Goal: Task Accomplishment & Management: Manage account settings

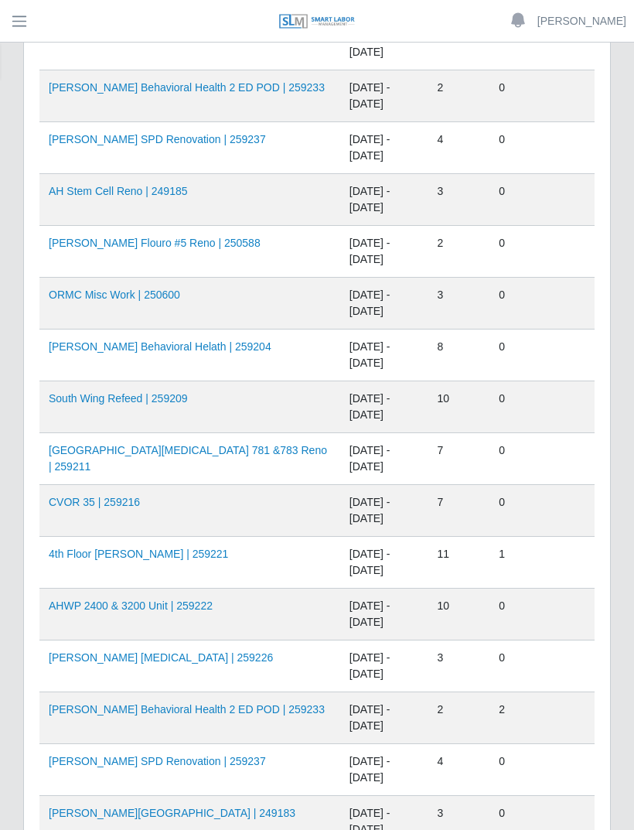
scroll to position [755, 0]
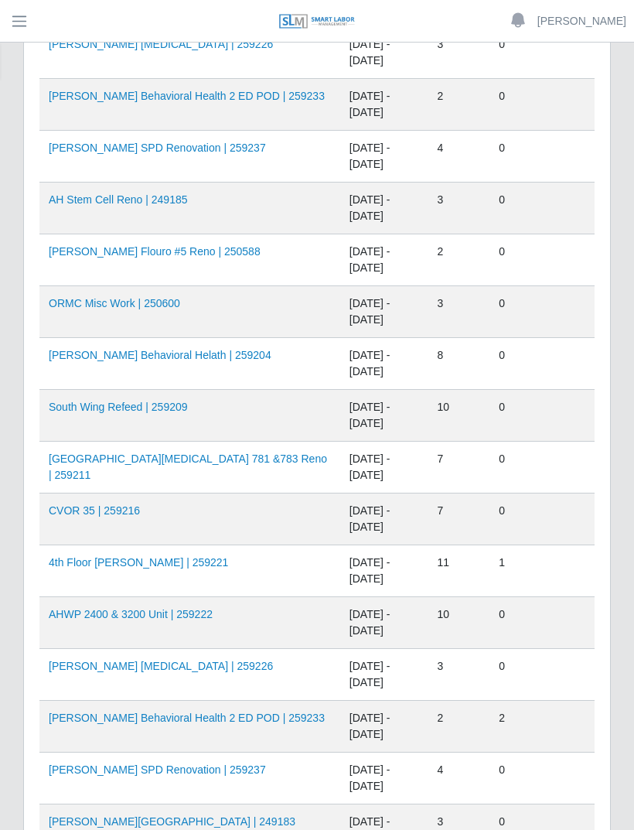
click at [187, 344] on td "[PERSON_NAME] Behavioral Helath | 259204" at bounding box center [189, 364] width 301 height 52
click at [206, 355] on link "[PERSON_NAME] Behavioral Helath | 259204" at bounding box center [160, 355] width 223 height 12
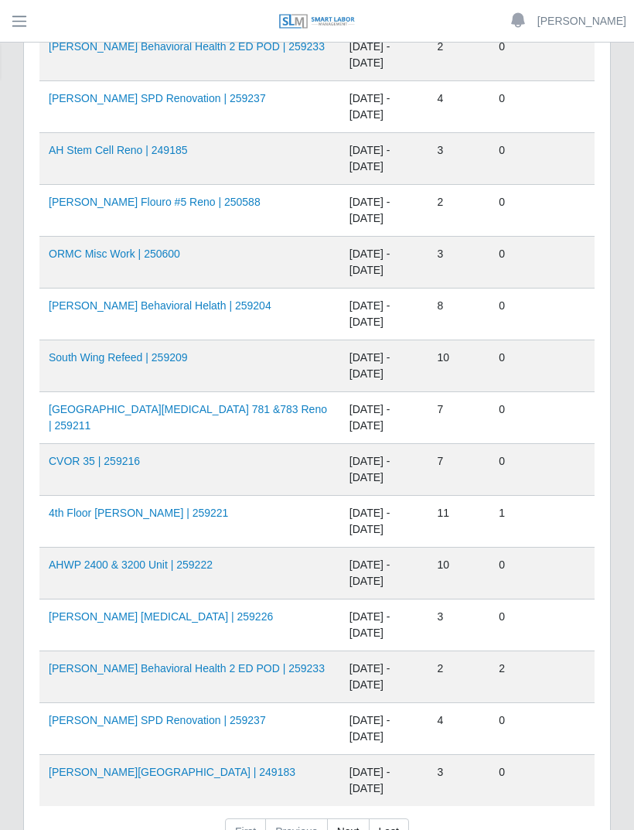
click at [189, 564] on link "AHWP 2400 & 3200 Unit | 259222" at bounding box center [131, 564] width 164 height 12
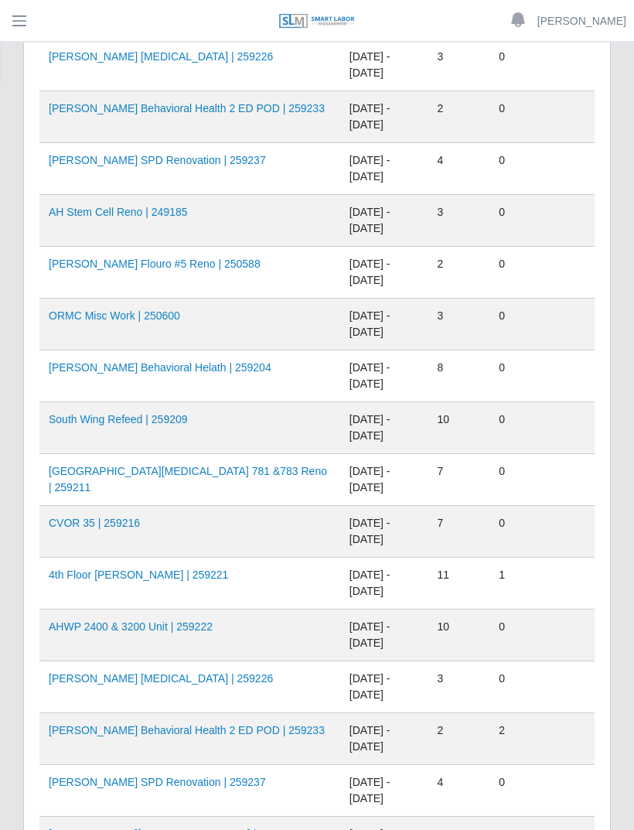
scroll to position [736, 0]
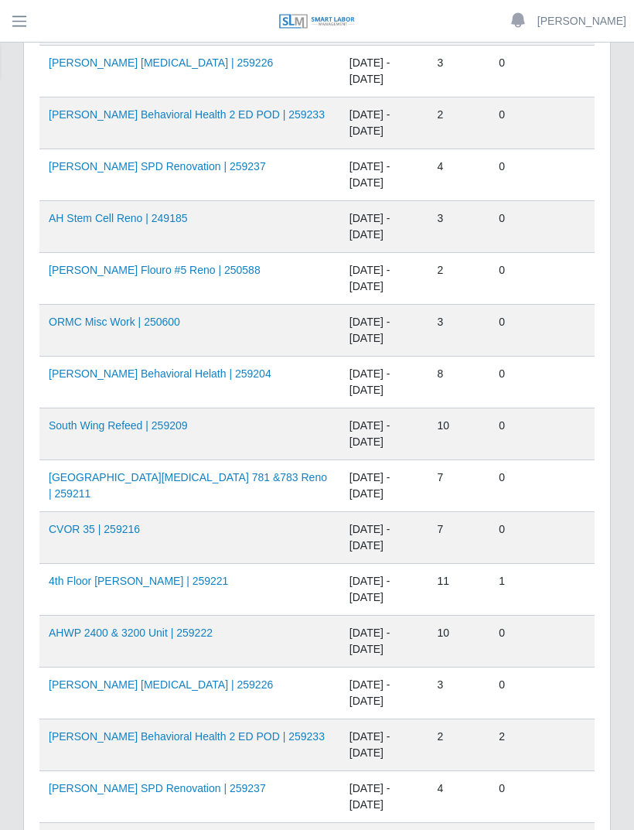
click at [169, 271] on link "AHO Flouro #5 Reno | 250588" at bounding box center [155, 270] width 212 height 12
click at [192, 628] on link "AHWP 2400 & 3200 Unit | 259222" at bounding box center [131, 632] width 164 height 12
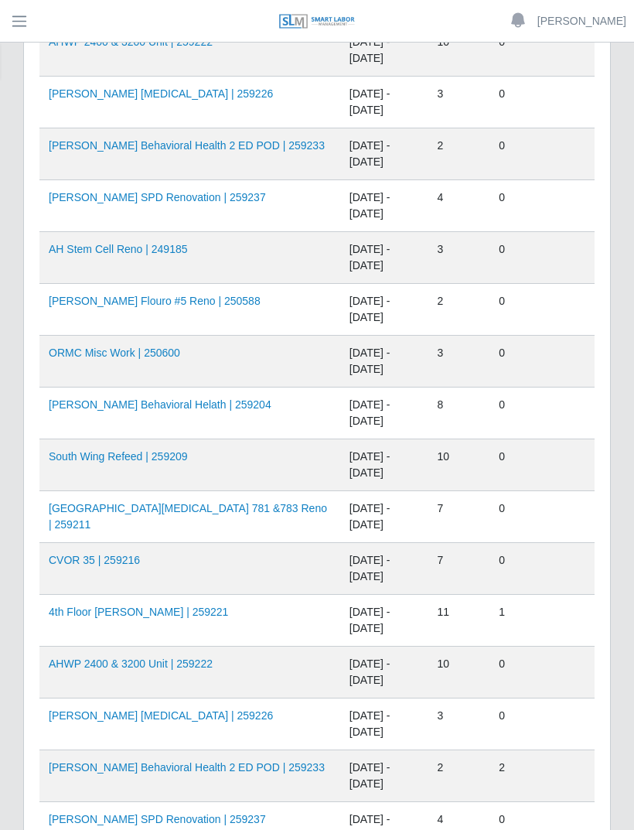
scroll to position [703, 0]
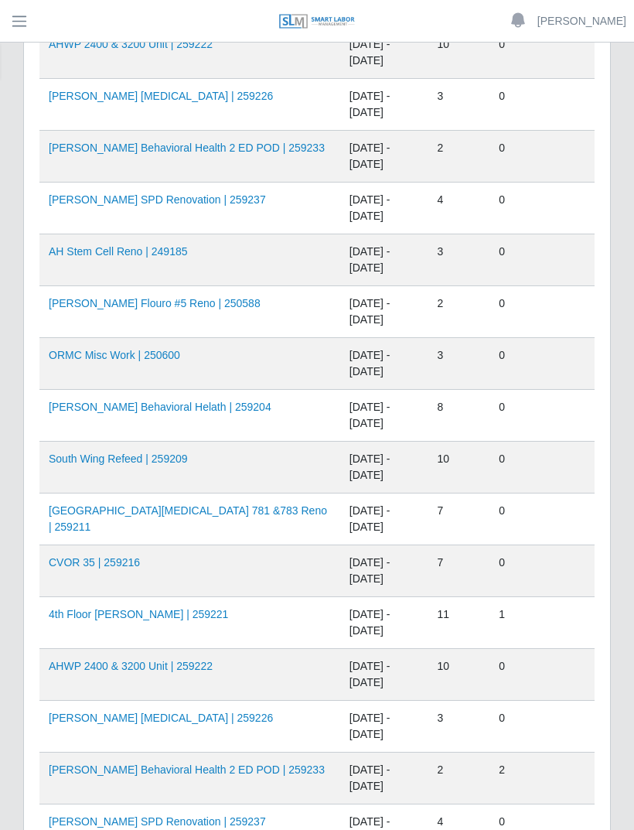
click at [146, 301] on link "AHO Flouro #5 Reno | 250588" at bounding box center [155, 303] width 212 height 12
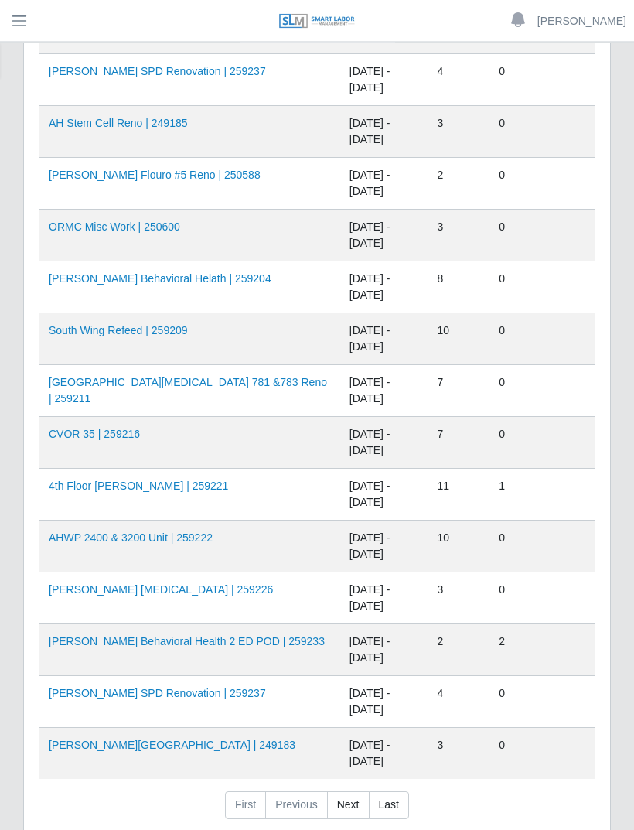
scroll to position [856, 0]
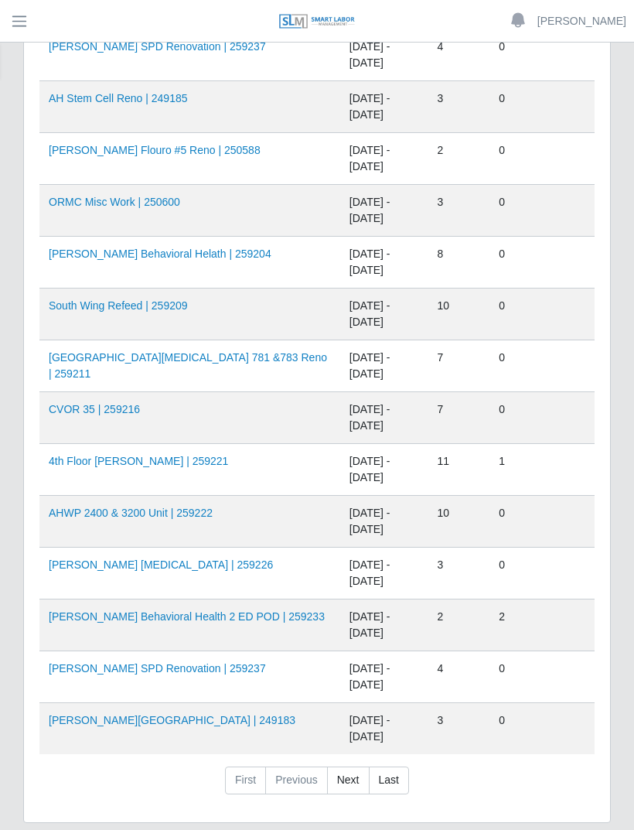
click at [219, 663] on link "AHO Sherman SPD Renovation | 259237" at bounding box center [157, 668] width 217 height 12
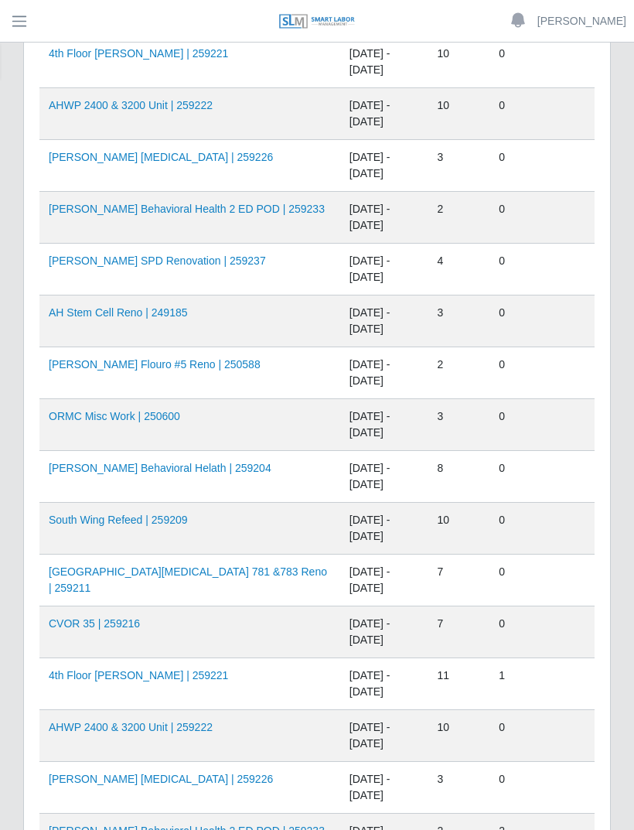
scroll to position [641, 0]
click at [220, 257] on link "AHO Sherman SPD Renovation | 259237" at bounding box center [157, 261] width 217 height 12
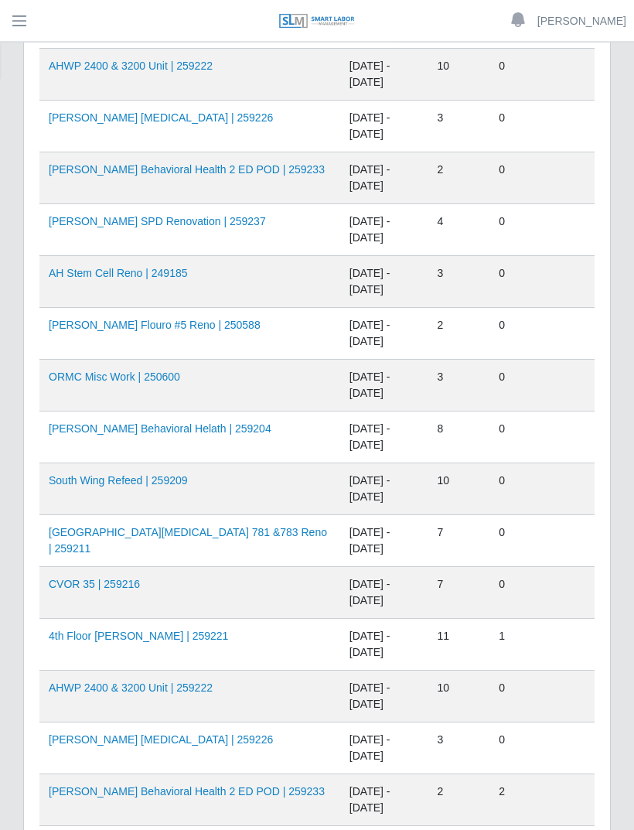
scroll to position [685, 0]
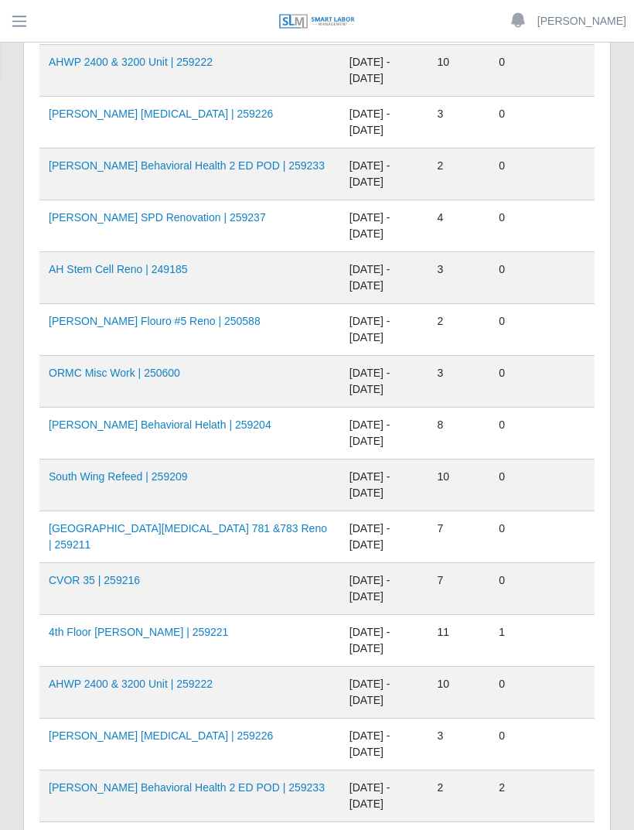
click at [162, 781] on link "AHO Behavioral Health 2 ED POD | 259233" at bounding box center [187, 787] width 276 height 12
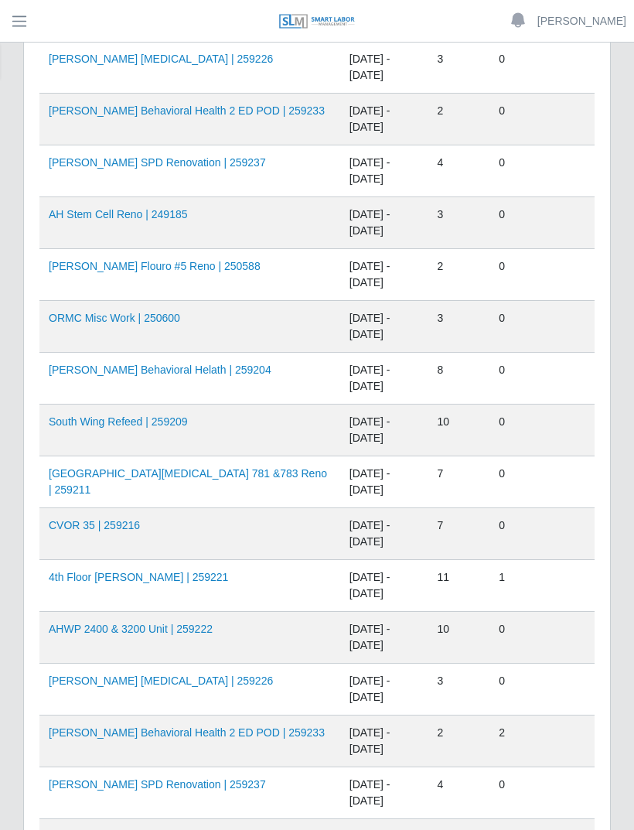
scroll to position [741, 0]
click at [187, 572] on link "4th Floor Winnie Palmer | 259221" at bounding box center [138, 576] width 179 height 12
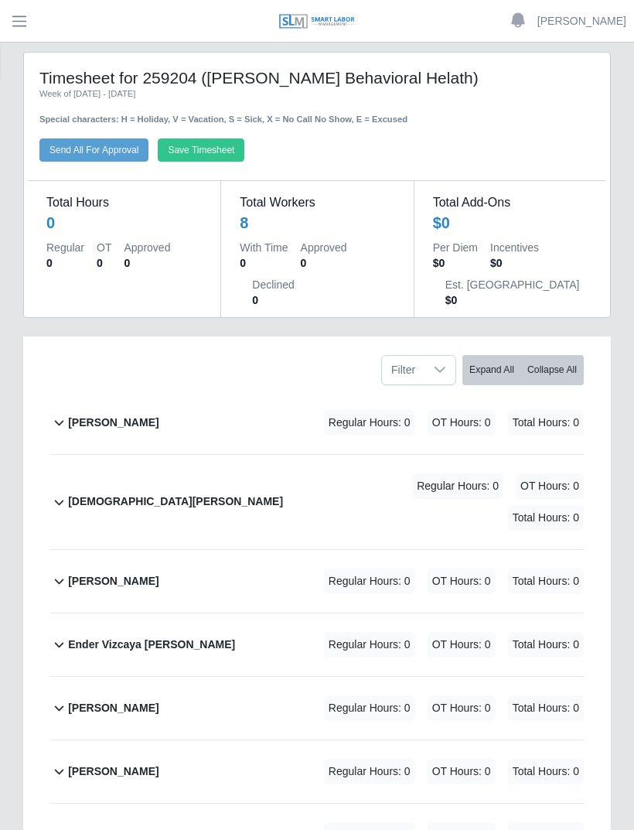
scroll to position [11, 0]
click at [158, 699] on b "Jorge Rondon Alvarado" at bounding box center [113, 707] width 90 height 16
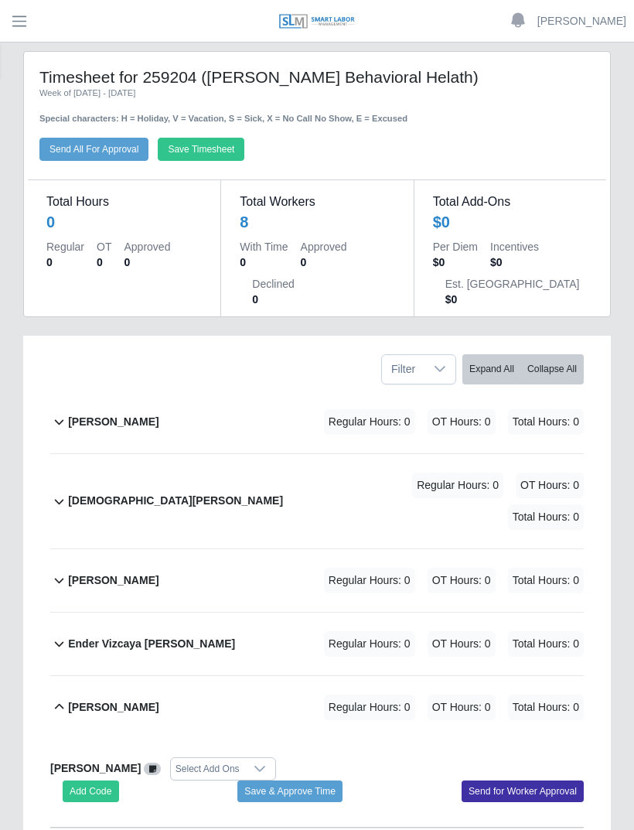
click at [102, 780] on button "Add Code" at bounding box center [91, 791] width 56 height 22
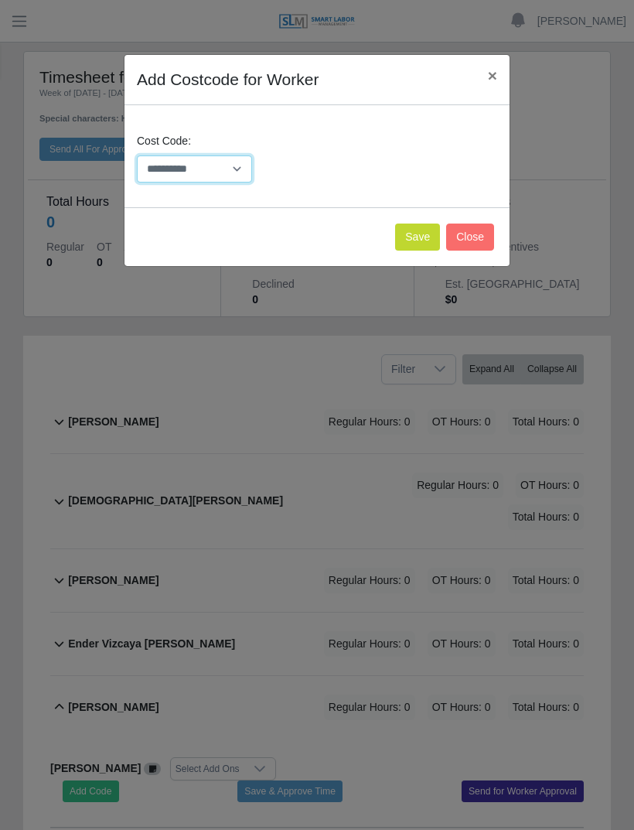
click at [240, 173] on select "**********" at bounding box center [194, 168] width 115 height 27
select select "**********"
click at [421, 238] on button "Save" at bounding box center [417, 236] width 45 height 27
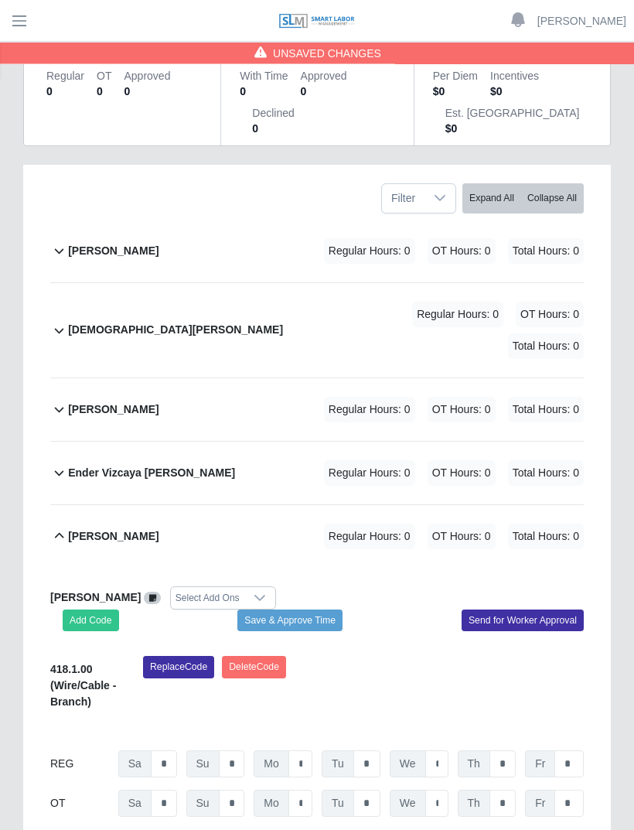
scroll to position [184, 0]
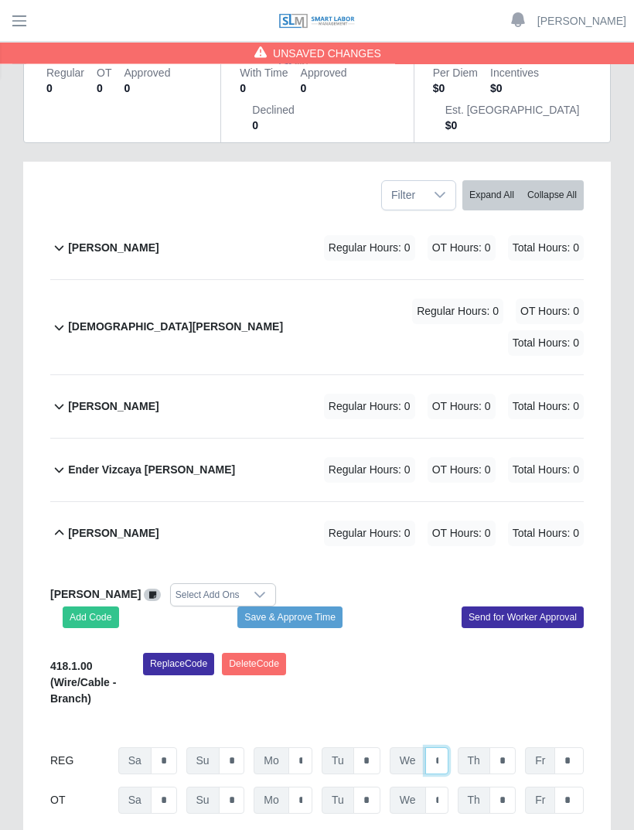
click at [444, 748] on input "*" at bounding box center [436, 761] width 23 height 27
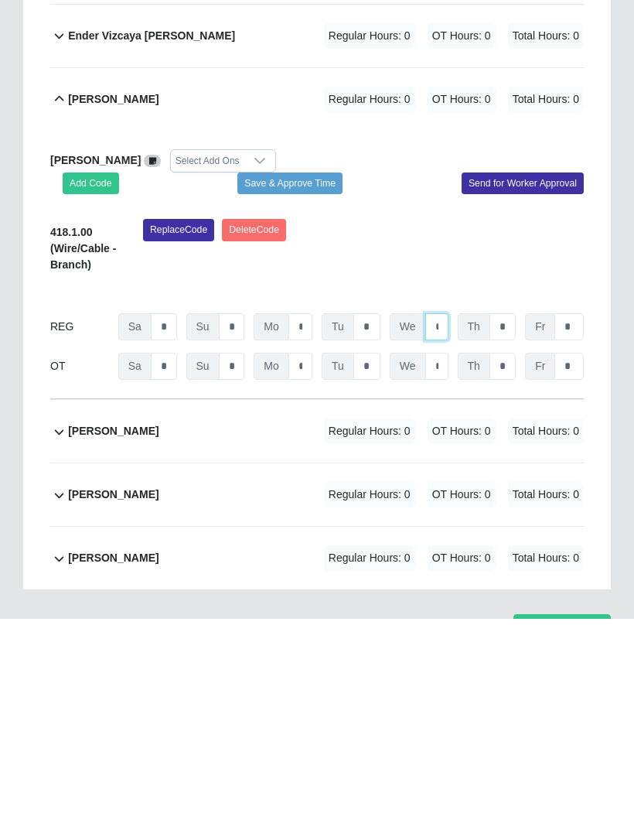
type input "*"
click at [511, 524] on input "*" at bounding box center [502, 537] width 26 height 27
type input "*"
click at [575, 524] on input "*" at bounding box center [568, 537] width 29 height 27
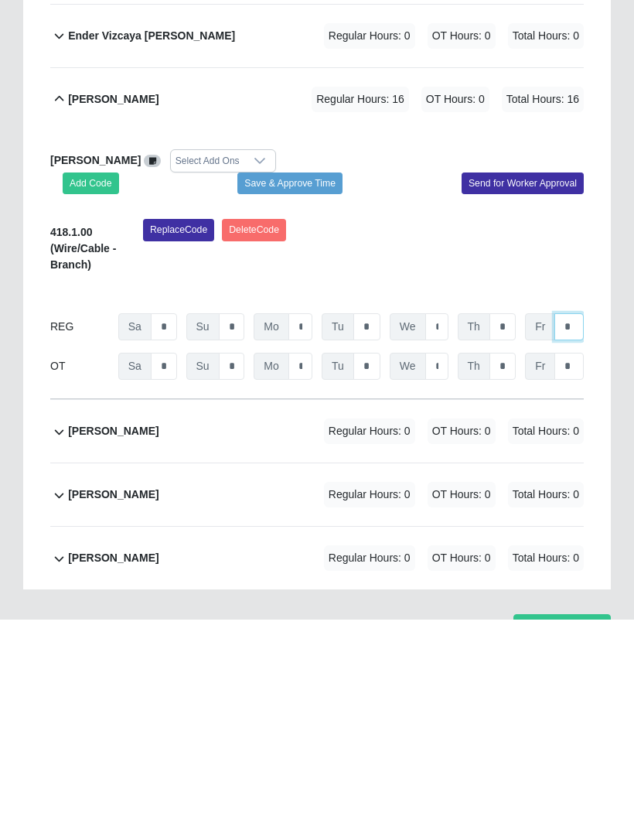
type input "*"
click at [379, 524] on input "*" at bounding box center [366, 537] width 27 height 27
click at [374, 524] on input "*" at bounding box center [366, 537] width 27 height 27
type input "*"
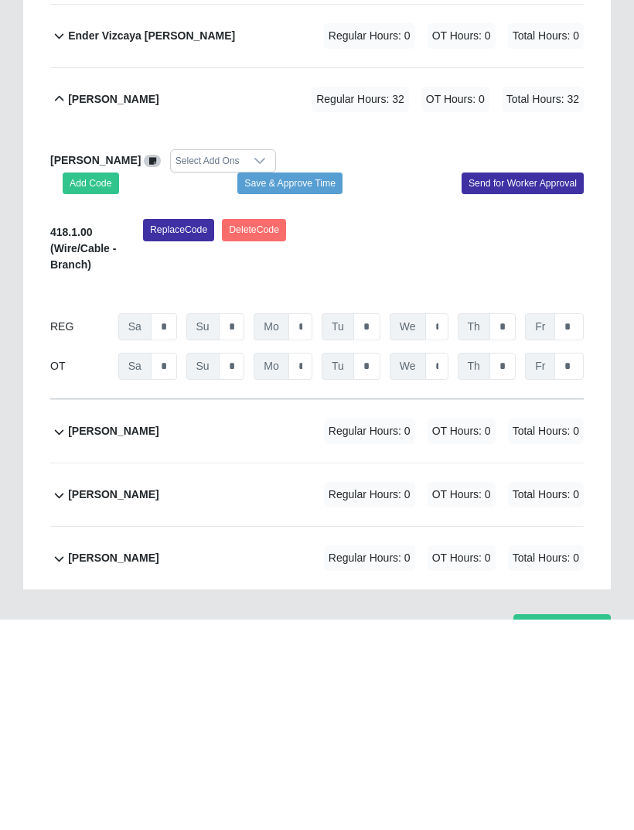
click at [308, 383] on button "Save & Approve Time" at bounding box center [289, 394] width 105 height 22
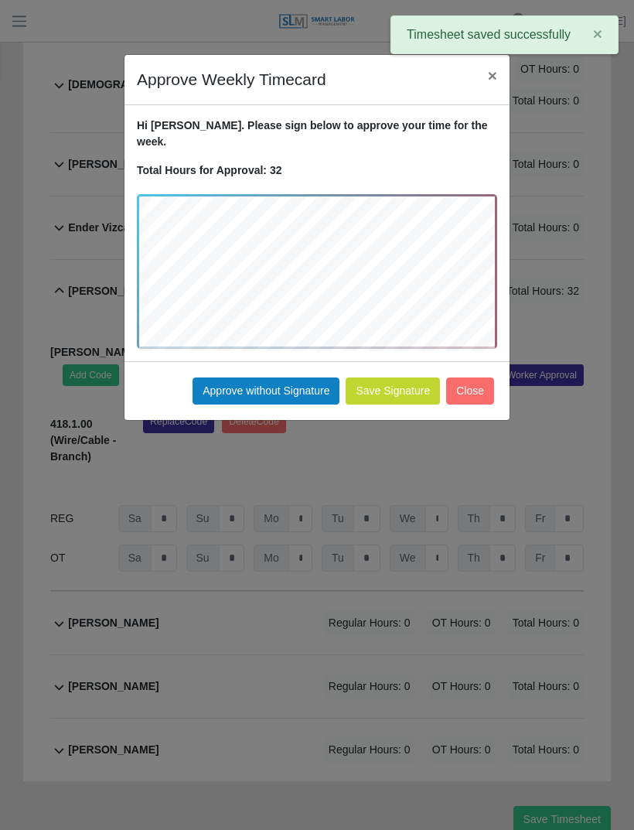
click at [282, 377] on button "Approve without Signature" at bounding box center [266, 390] width 147 height 27
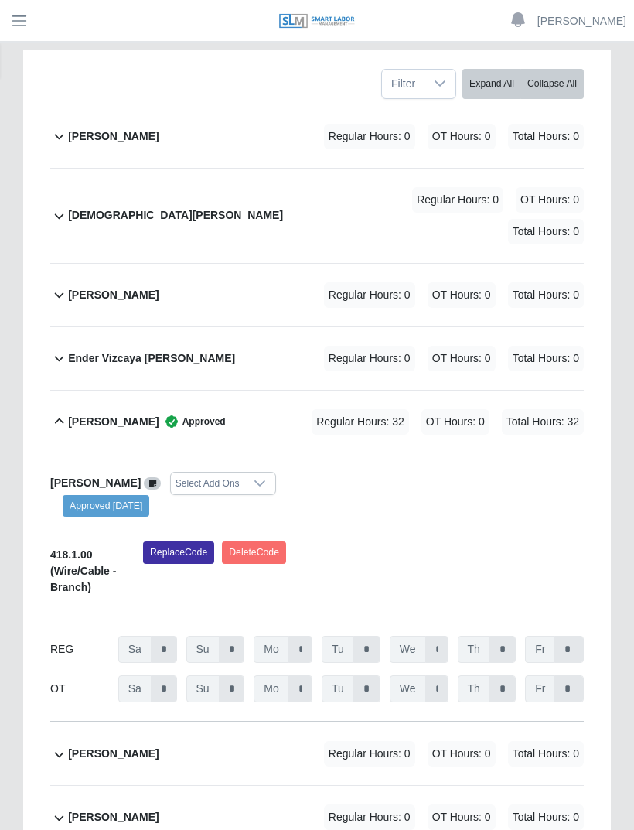
click at [226, 264] on div "Edgar Vizcaya Regular Hours: 0 OT Hours: 0 Total Hours: 0" at bounding box center [326, 295] width 516 height 63
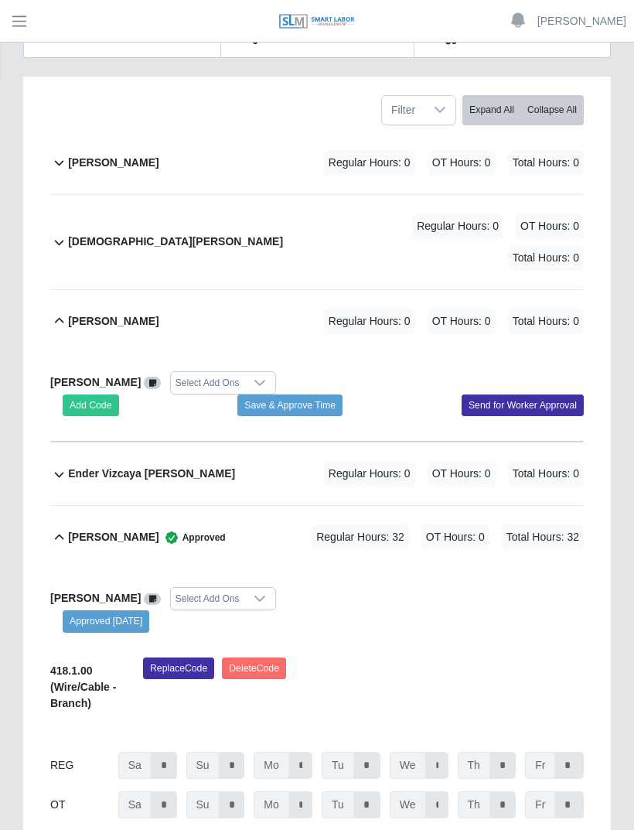
scroll to position [271, 0]
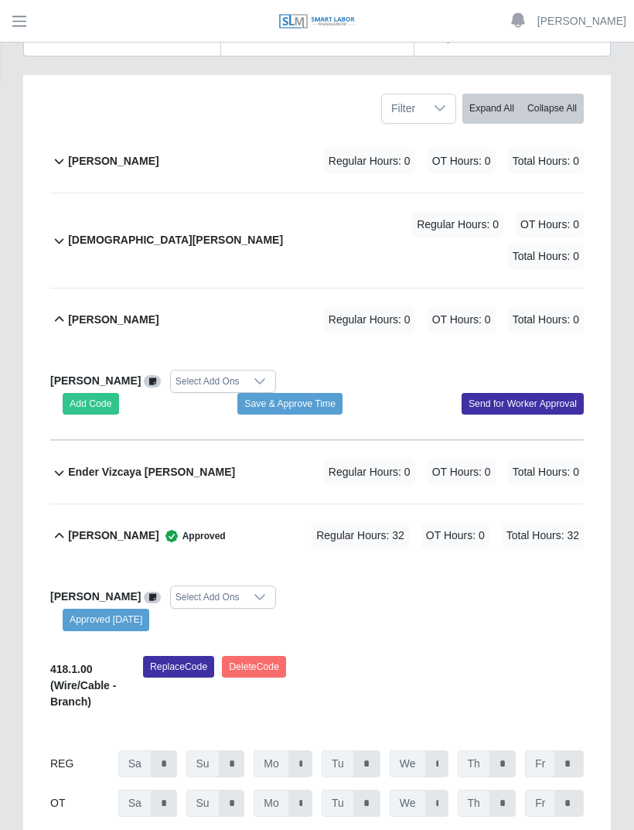
click at [98, 393] on button "Add Code" at bounding box center [91, 404] width 56 height 22
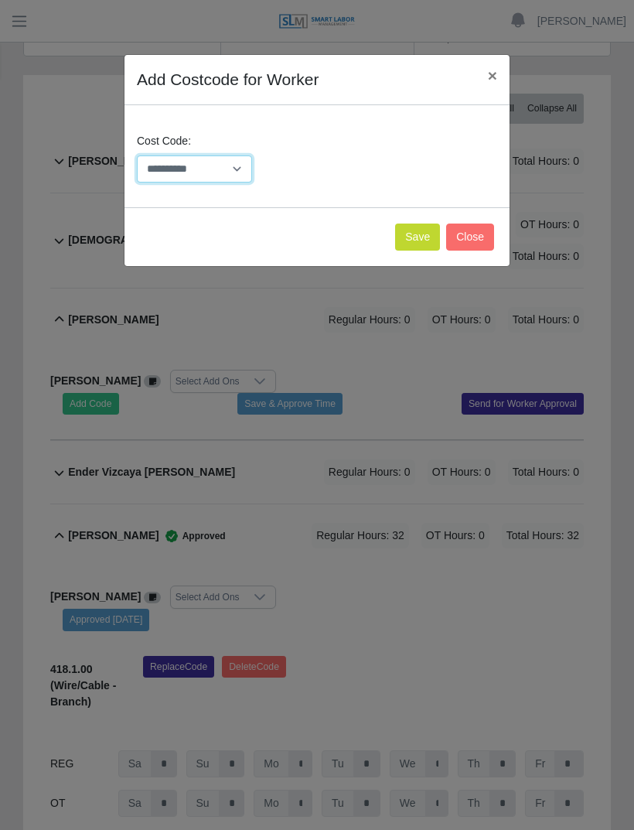
click at [244, 165] on select "**********" at bounding box center [194, 168] width 115 height 27
select select "**********"
click at [414, 235] on button "Save" at bounding box center [417, 236] width 45 height 27
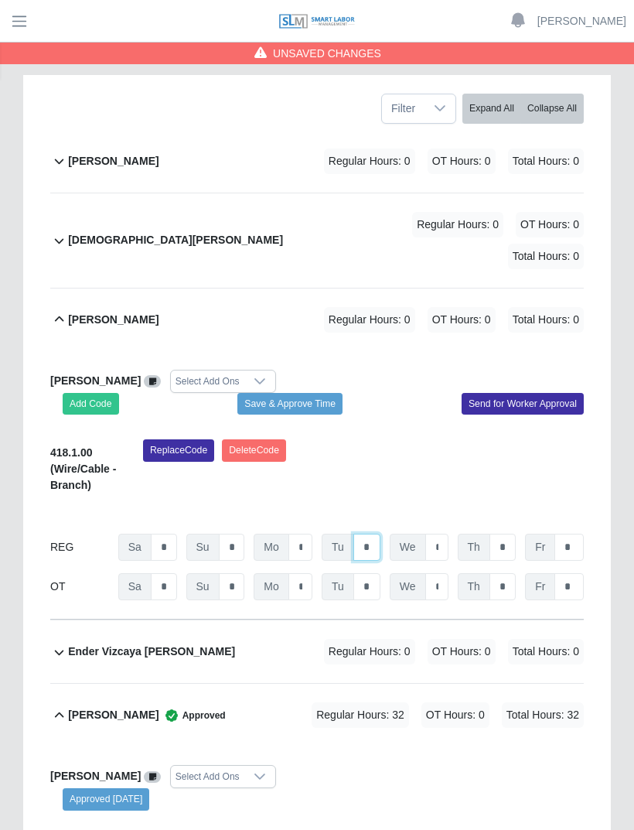
click at [374, 533] on input "*" at bounding box center [366, 546] width 27 height 27
type input "*"
click at [444, 533] on input "*" at bounding box center [436, 546] width 23 height 27
type input "*"
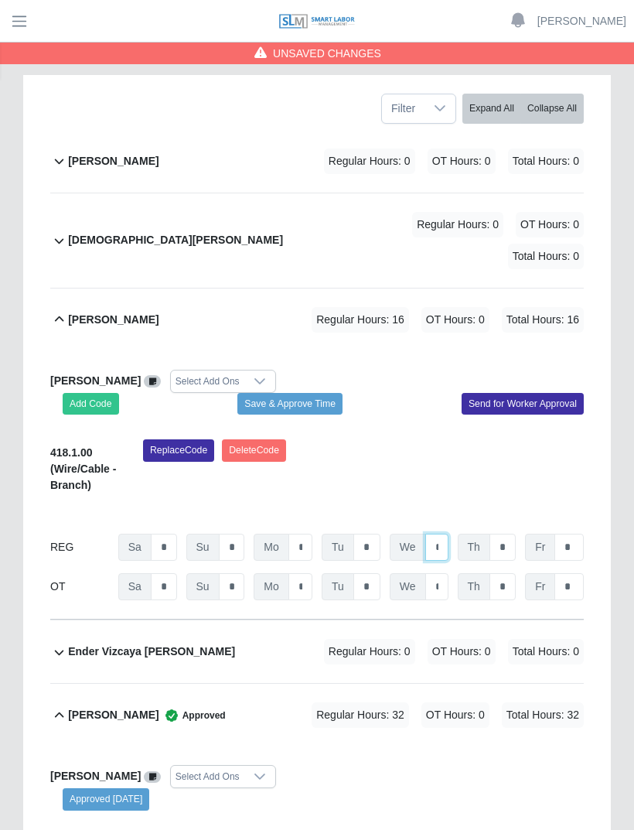
type input "*"
click at [514, 533] on input "*" at bounding box center [502, 546] width 26 height 27
type input "*"
click at [581, 533] on input "*" at bounding box center [568, 546] width 29 height 27
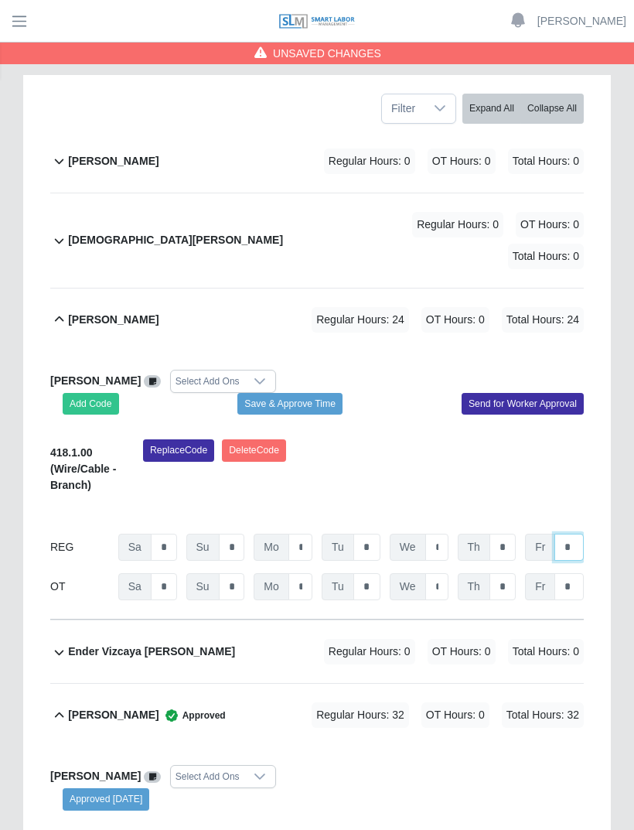
type input "*"
click at [305, 393] on button "Save & Approve Time" at bounding box center [289, 404] width 105 height 22
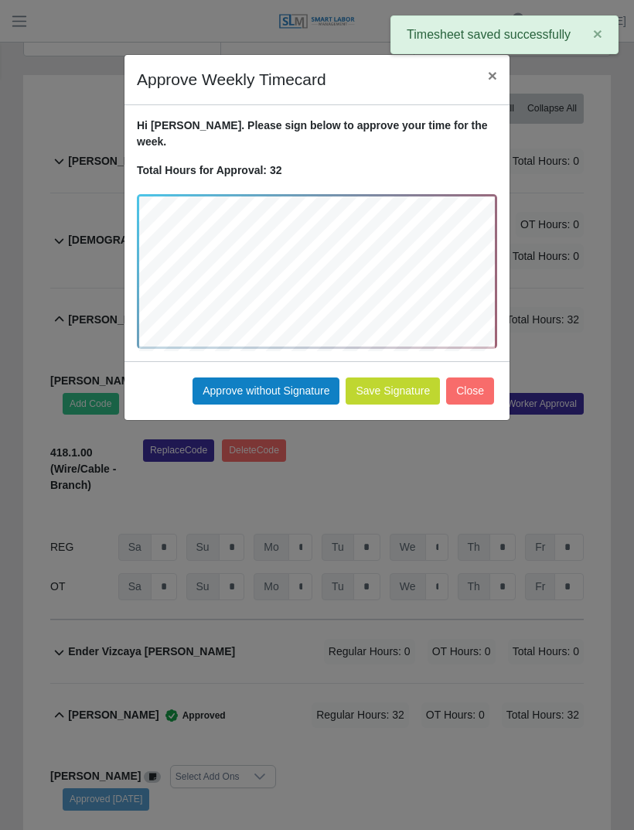
click at [290, 377] on button "Approve without Signature" at bounding box center [266, 390] width 147 height 27
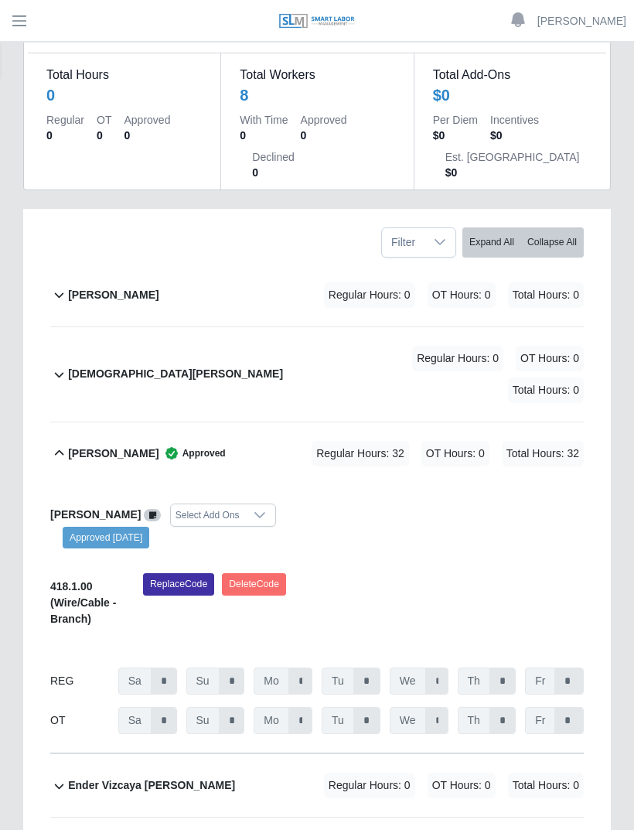
scroll to position [0, 0]
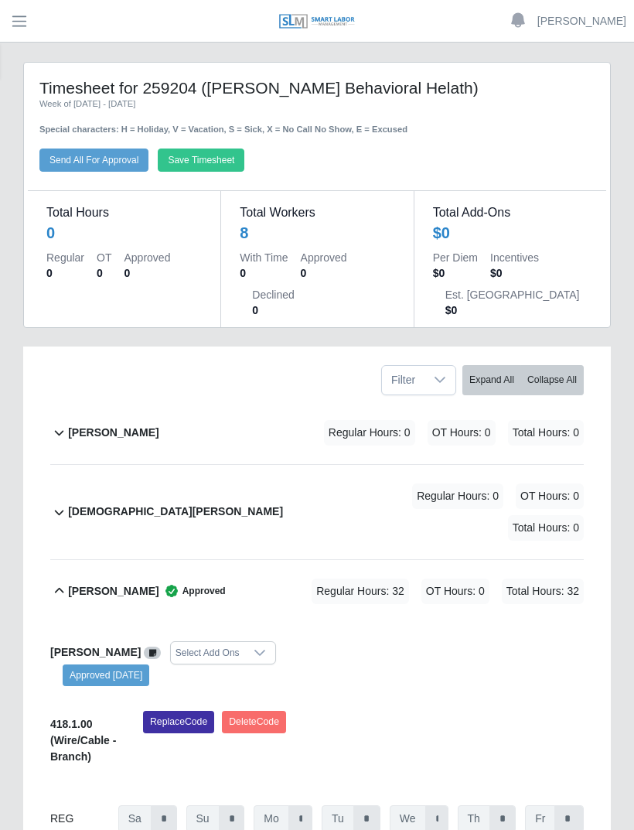
click at [217, 165] on button "Save Timesheet" at bounding box center [201, 159] width 87 height 23
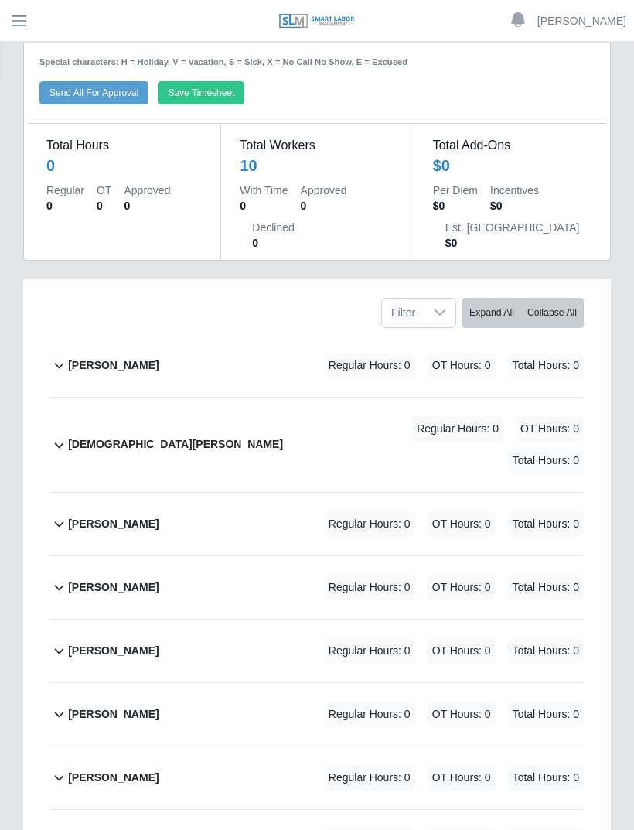
scroll to position [66, 0]
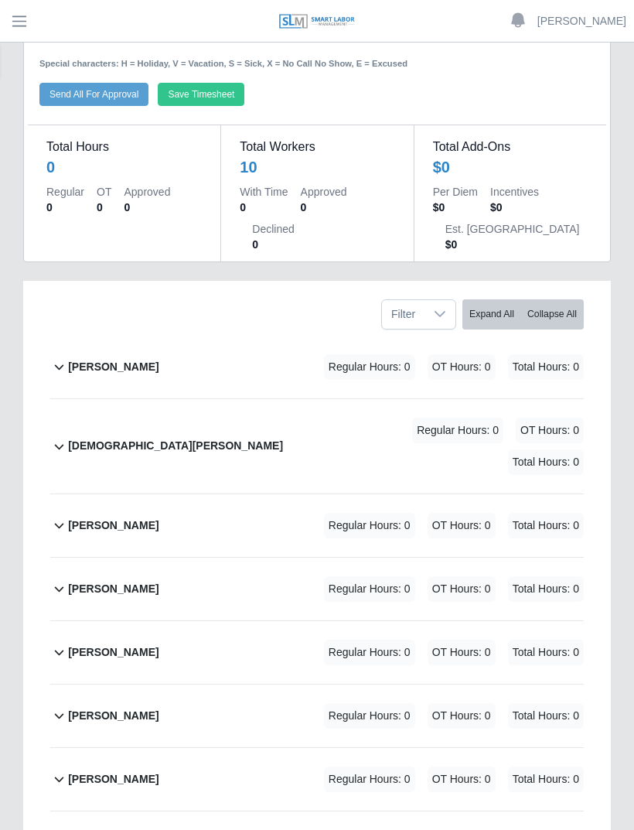
click at [158, 517] on b "Edward Triana Gonzalez" at bounding box center [113, 525] width 90 height 16
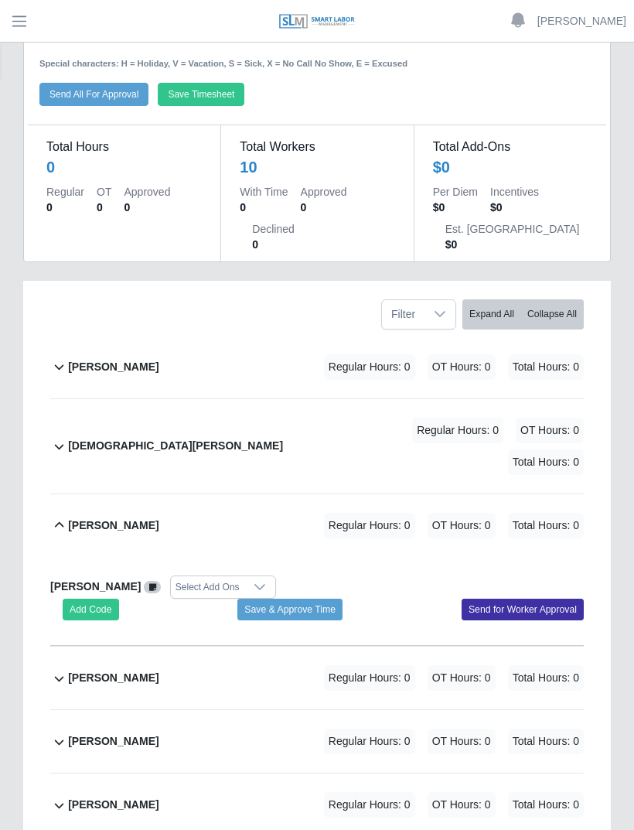
click at [107, 598] on button "Add Code" at bounding box center [91, 609] width 56 height 22
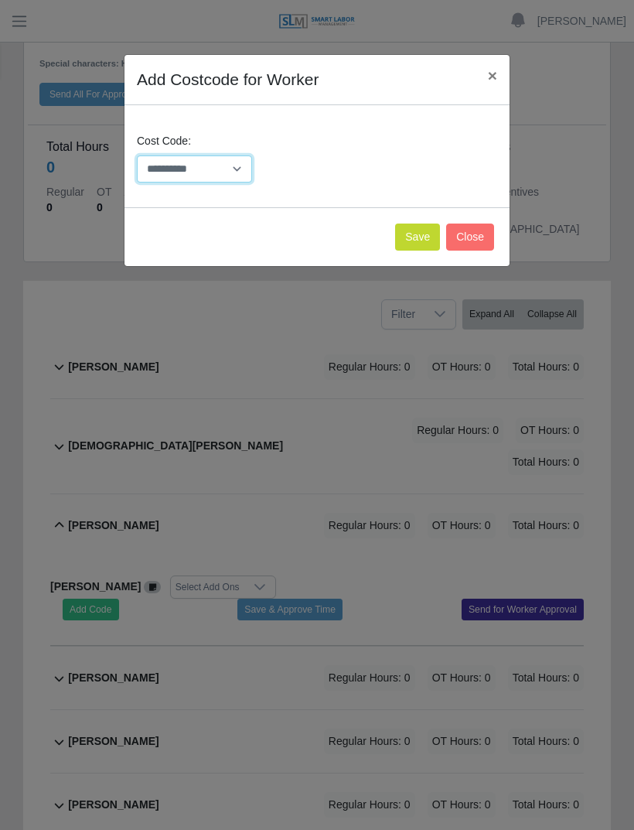
click at [239, 164] on select "**********" at bounding box center [194, 168] width 115 height 27
select select "**********"
click at [413, 231] on button "Save" at bounding box center [417, 236] width 45 height 27
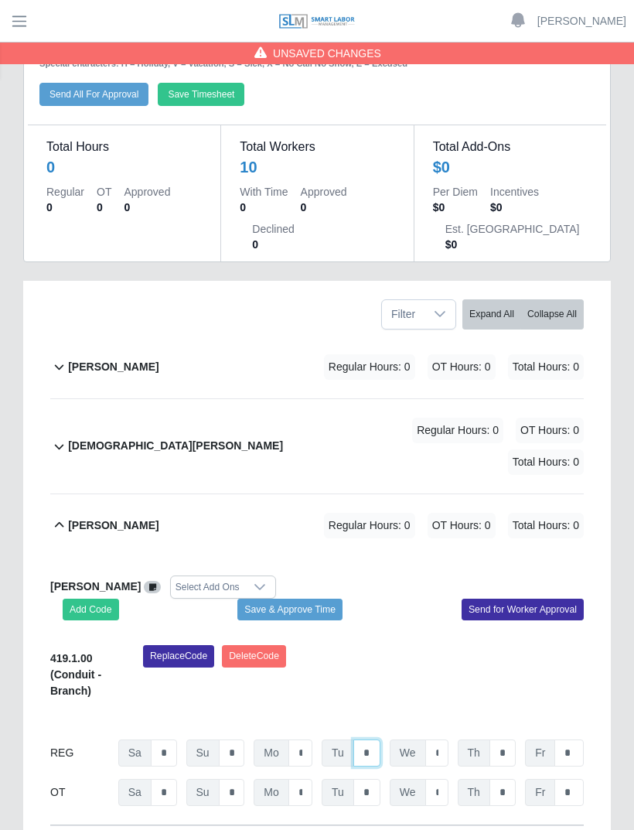
click at [377, 739] on input "*" at bounding box center [366, 752] width 27 height 27
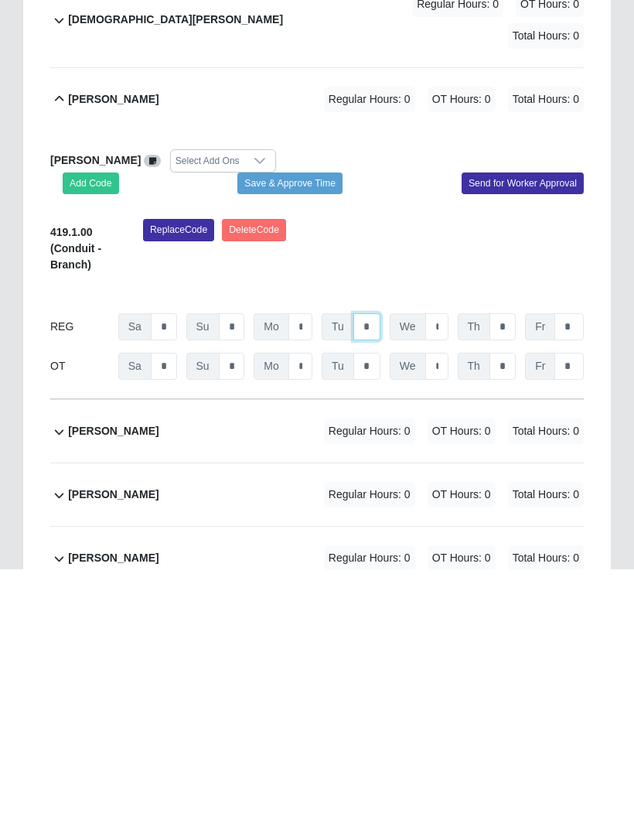
type input "*"
click at [446, 574] on input "*" at bounding box center [436, 587] width 23 height 27
type input "*"
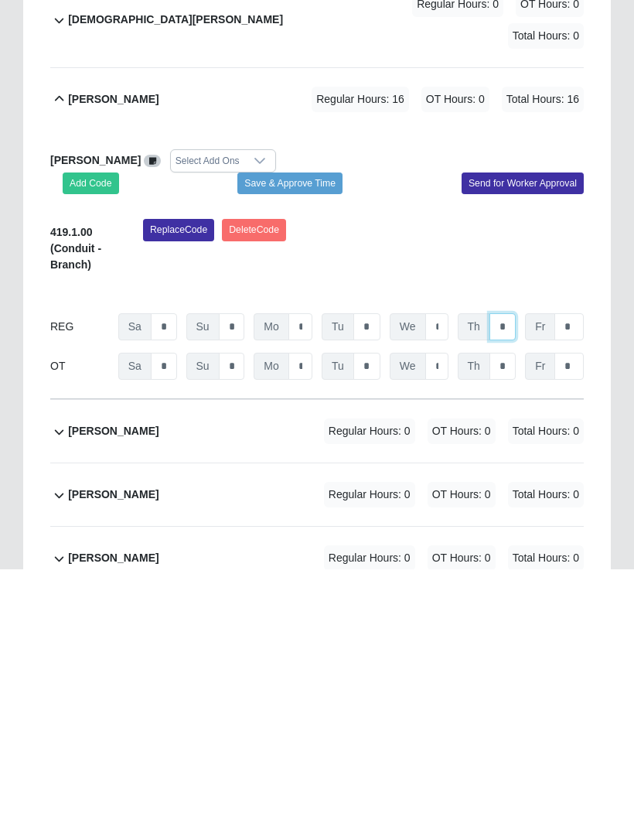
click at [513, 574] on input "*" at bounding box center [502, 587] width 26 height 27
type input "*"
click at [574, 574] on input "*" at bounding box center [568, 587] width 29 height 27
type input "*"
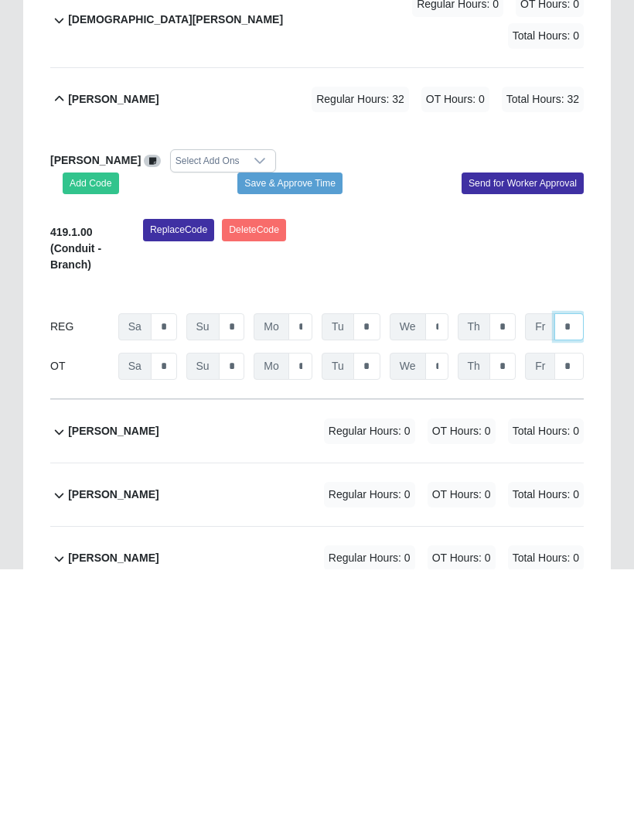
type input "*"
click at [302, 433] on button "Save & Approve Time" at bounding box center [289, 444] width 105 height 22
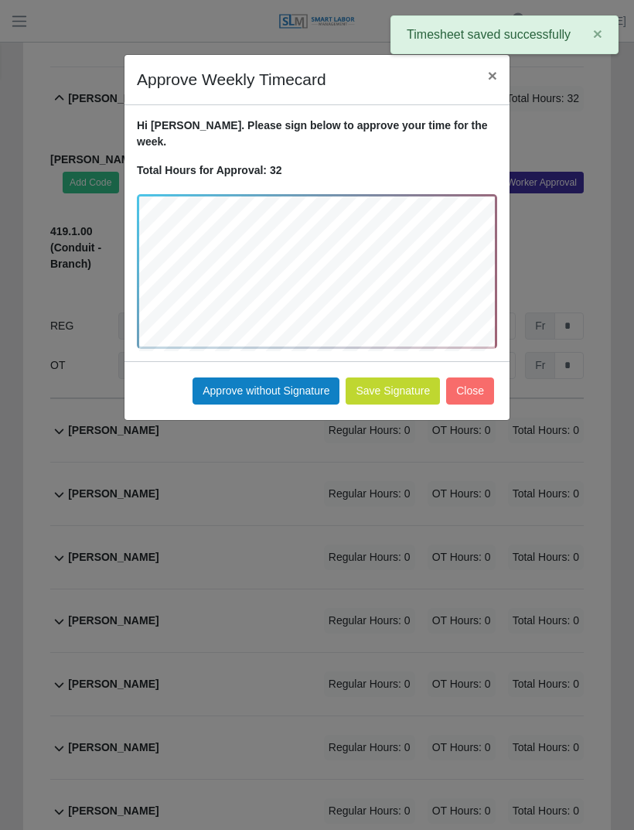
click at [284, 377] on button "Approve without Signature" at bounding box center [266, 390] width 147 height 27
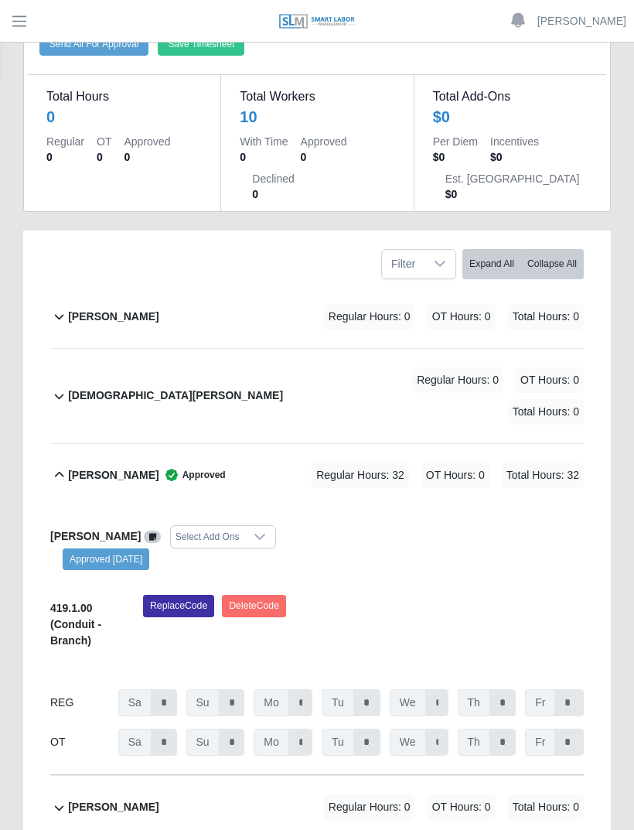
scroll to position [0, 0]
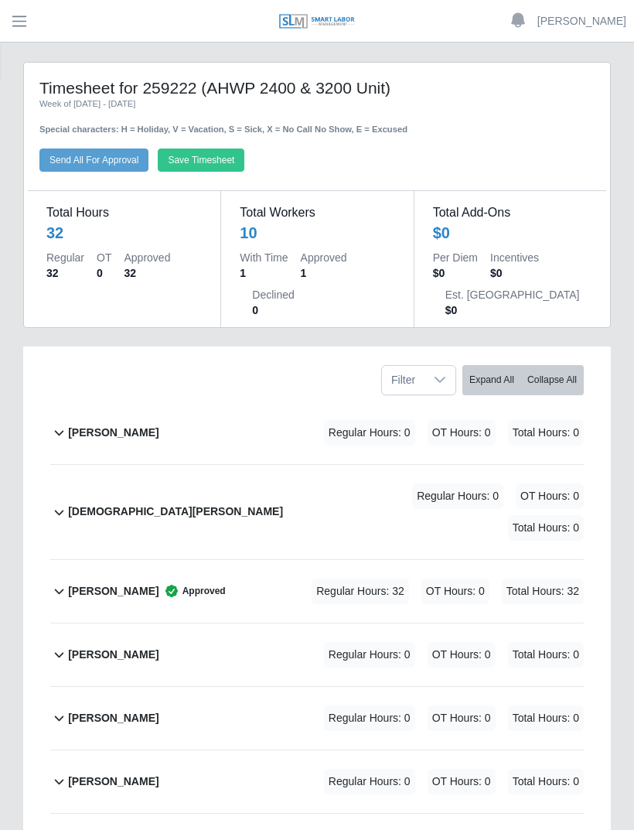
click at [117, 425] on b "[PERSON_NAME]" at bounding box center [113, 432] width 90 height 16
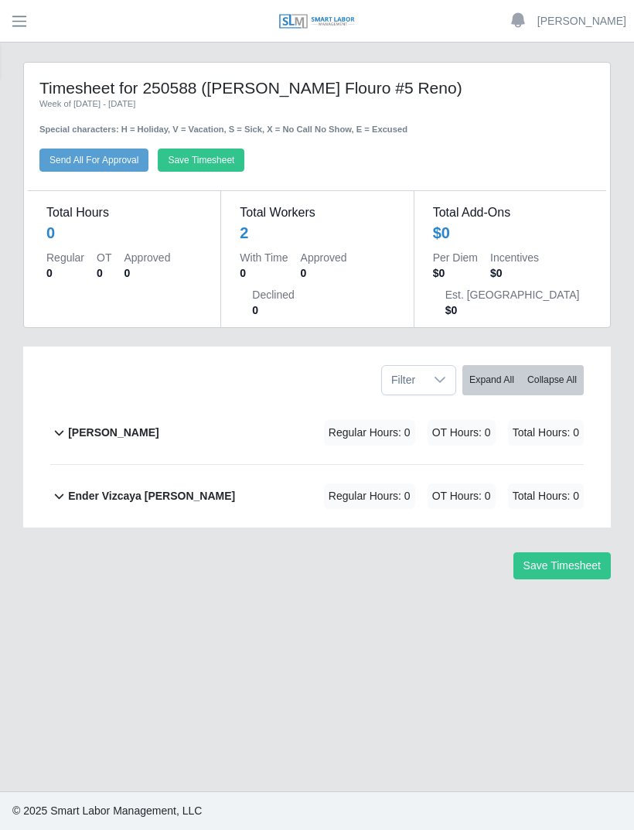
click at [116, 425] on b "[PERSON_NAME]" at bounding box center [113, 432] width 90 height 16
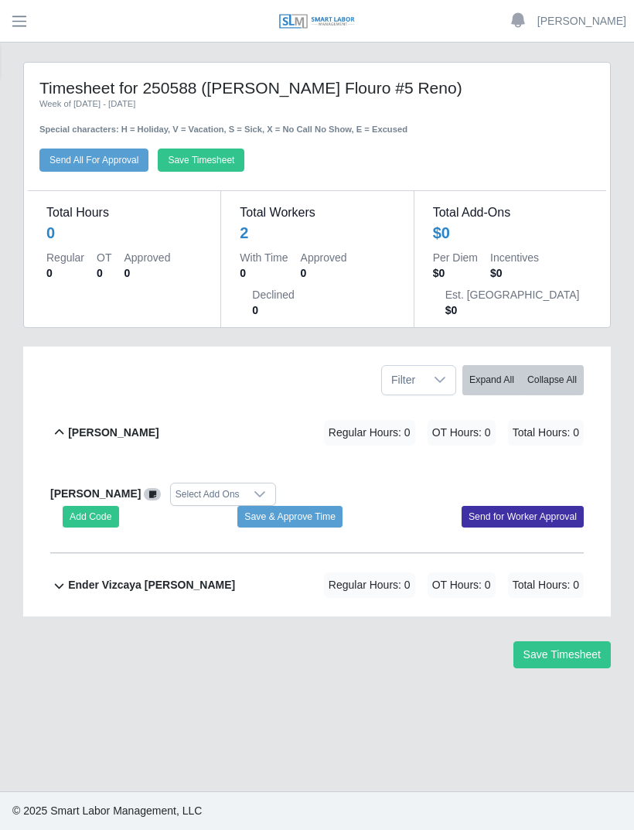
click at [101, 513] on button "Add Code" at bounding box center [91, 517] width 56 height 22
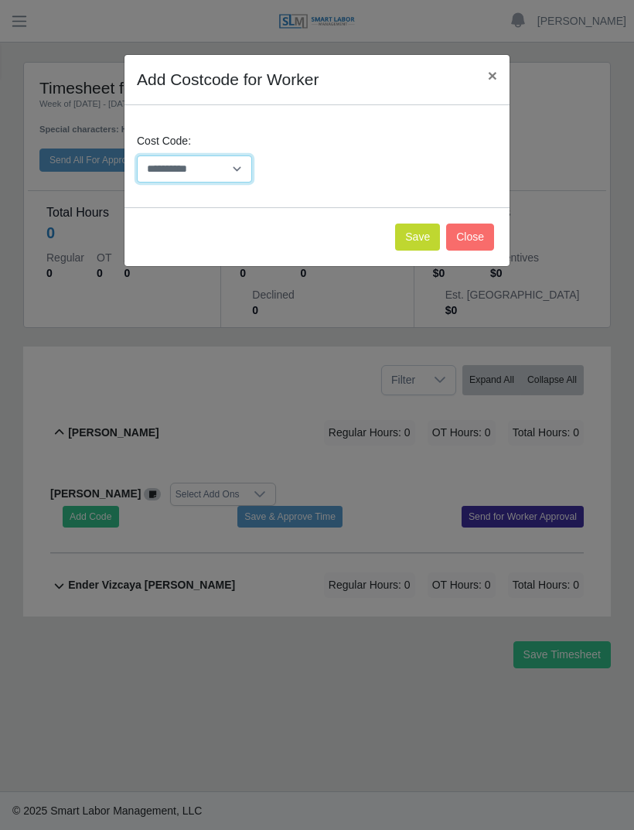
click at [244, 168] on select "**********" at bounding box center [194, 168] width 115 height 27
select select "**********"
click at [416, 237] on button "Save" at bounding box center [417, 236] width 45 height 27
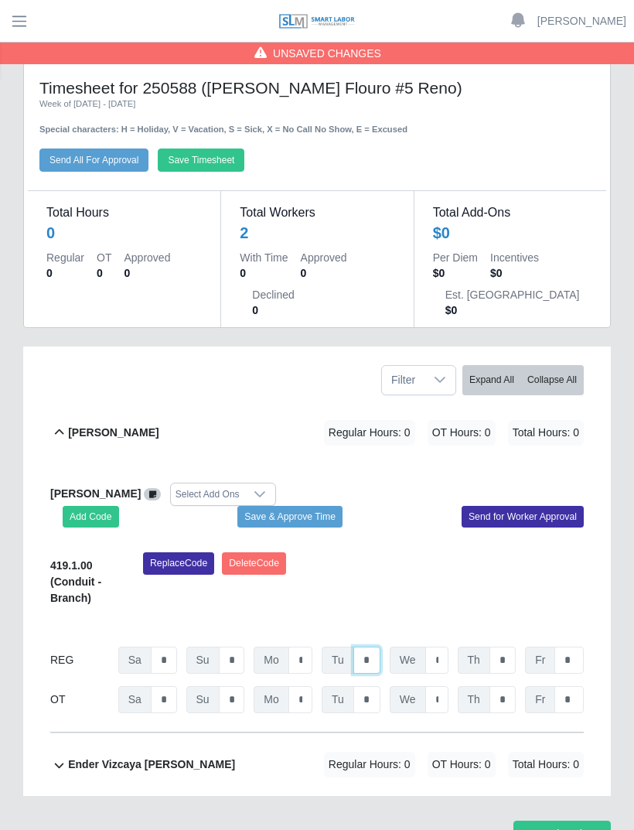
click at [378, 653] on input "*" at bounding box center [366, 659] width 27 height 27
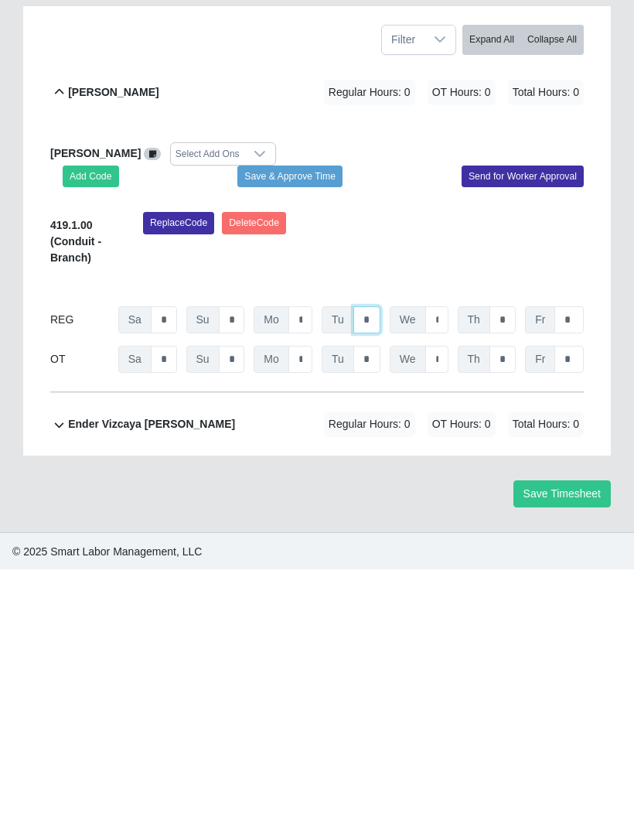
type input "*"
type input "**"
click at [446, 567] on input "*" at bounding box center [436, 580] width 23 height 27
type input "*"
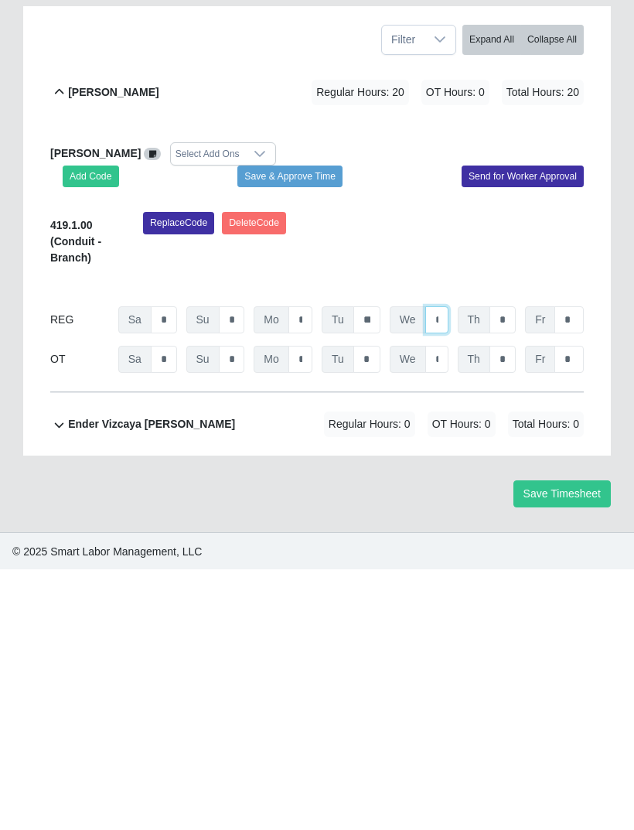
type input "**"
click at [513, 567] on input "*" at bounding box center [502, 580] width 26 height 27
type input "*"
click at [577, 567] on input "*" at bounding box center [568, 580] width 29 height 27
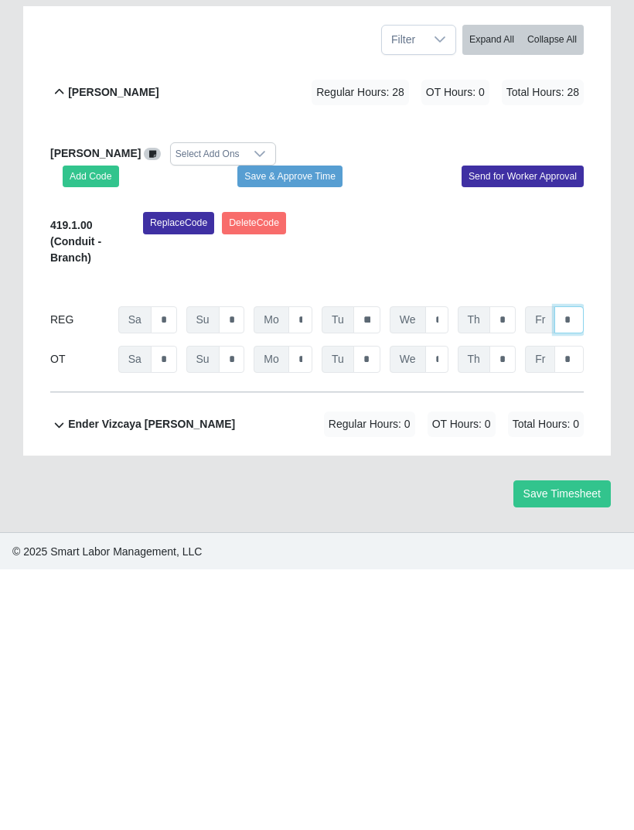
type input "*"
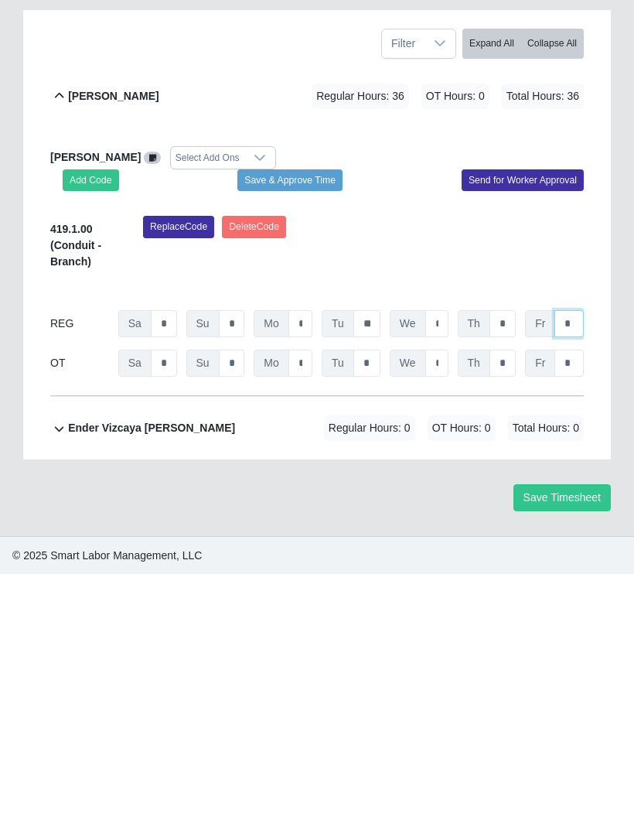
type input "*"
click at [317, 426] on button "Save & Approve Time" at bounding box center [289, 437] width 105 height 22
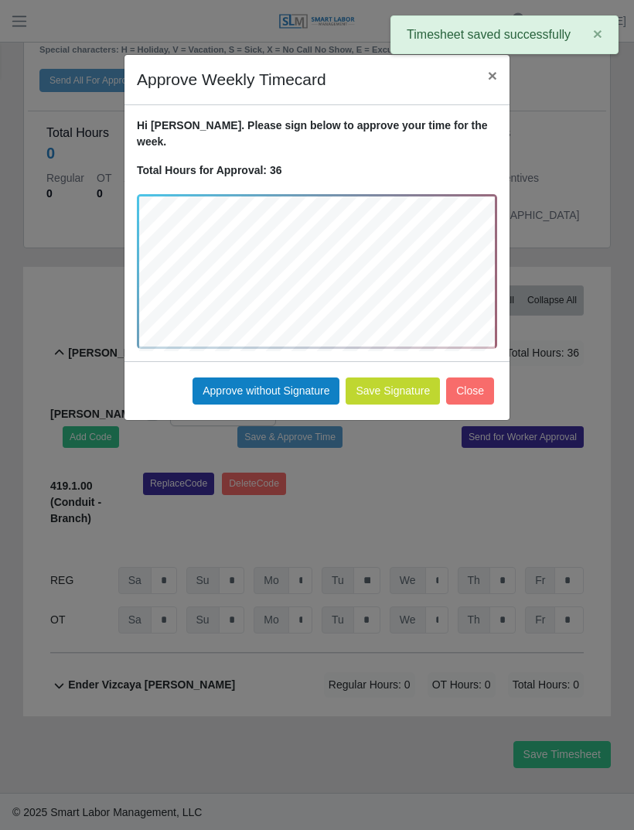
click at [272, 377] on button "Approve without Signature" at bounding box center [266, 390] width 147 height 27
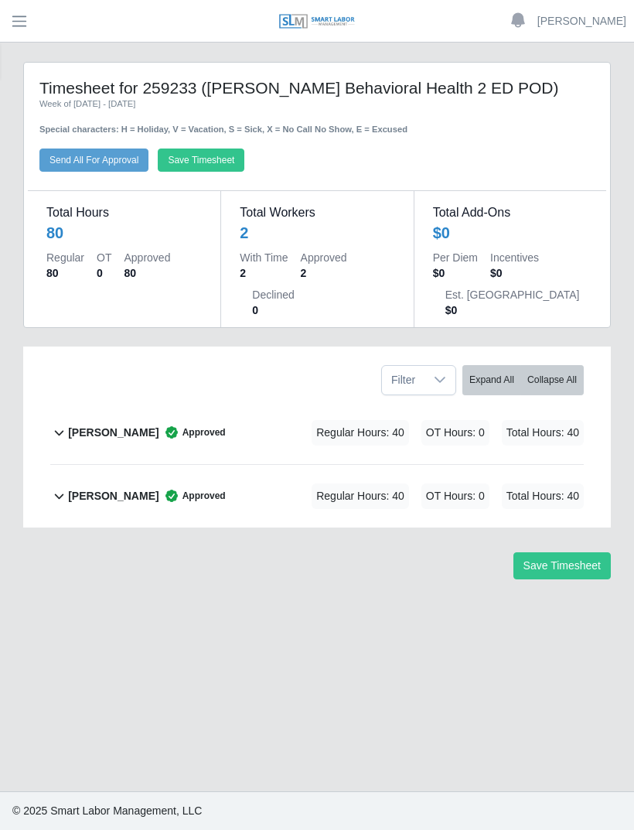
click at [107, 441] on b "[PERSON_NAME]" at bounding box center [113, 432] width 90 height 16
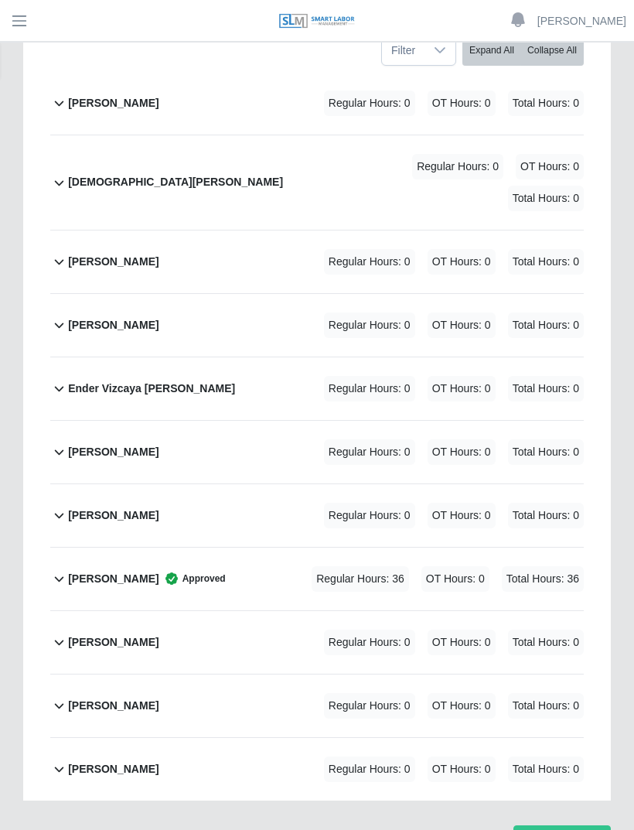
scroll to position [332, 0]
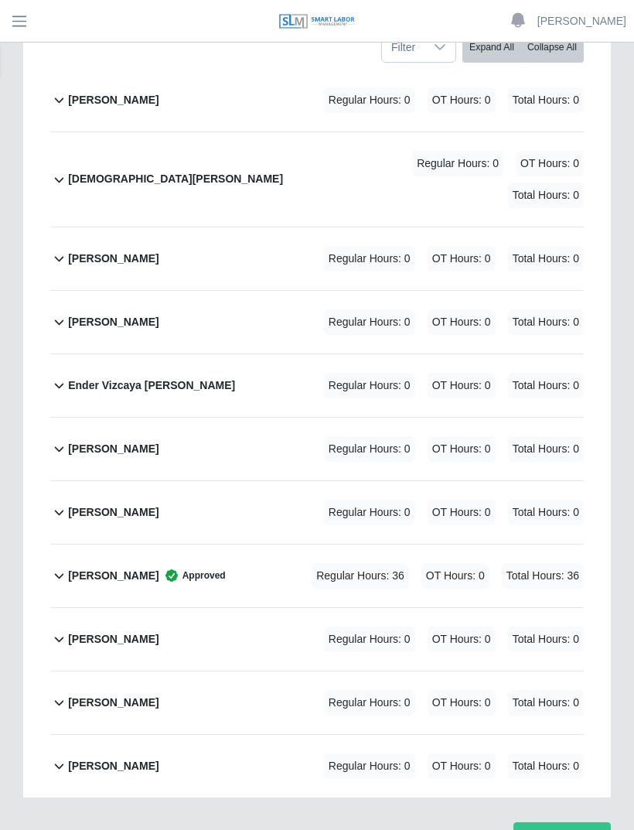
click at [172, 567] on span "Approved" at bounding box center [192, 574] width 66 height 15
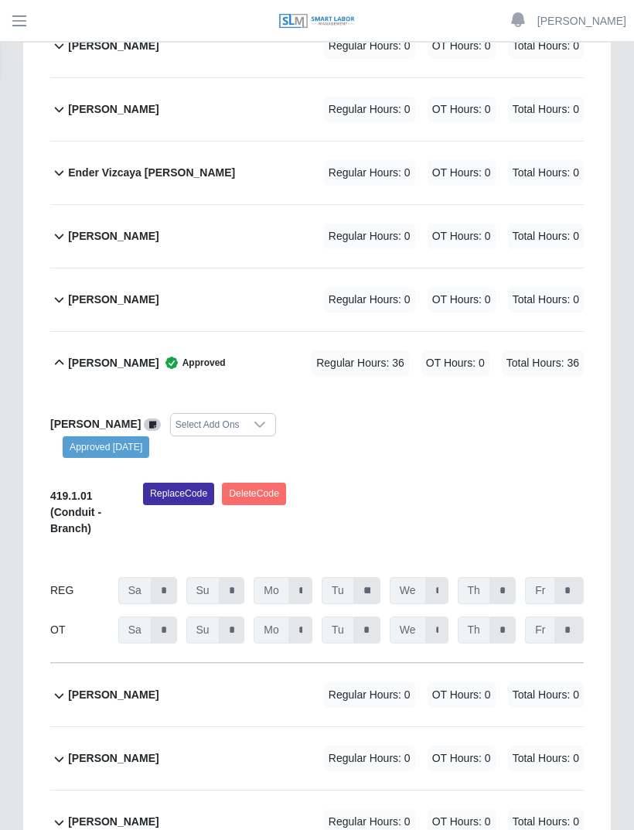
scroll to position [557, 0]
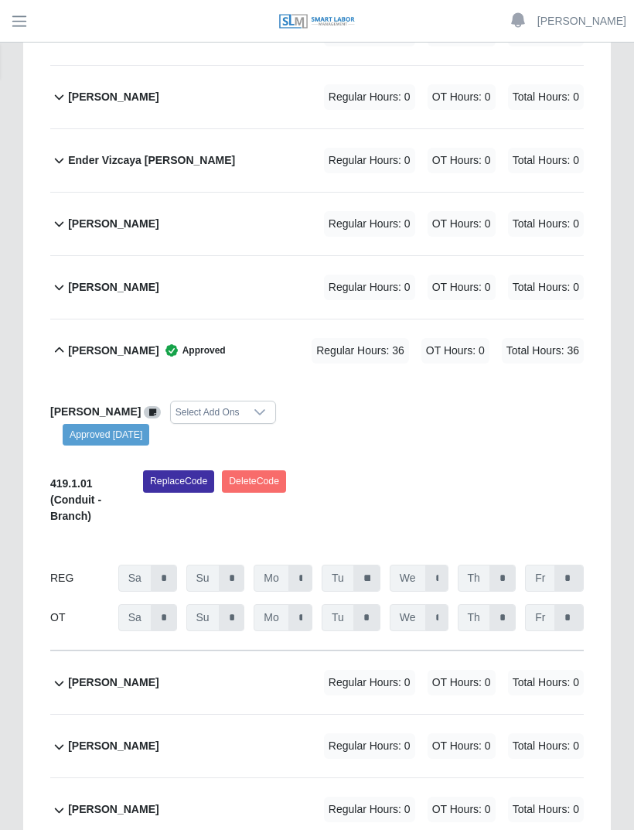
click at [518, 495] on div "Replace Code [GEOGRAPHIC_DATA] Code" at bounding box center [363, 501] width 464 height 63
click at [499, 533] on div "[DATE] Timers [DATE] Timers [DATE] Timers [DATE] Timers [DATE] Timers [DATE] Ti…" at bounding box center [316, 542] width 533 height 19
click at [436, 491] on div "Replace Code [GEOGRAPHIC_DATA] Code" at bounding box center [363, 501] width 464 height 63
click at [464, 472] on div "Replace Code [GEOGRAPHIC_DATA] Code" at bounding box center [363, 501] width 464 height 63
